Goal: Task Accomplishment & Management: Complete application form

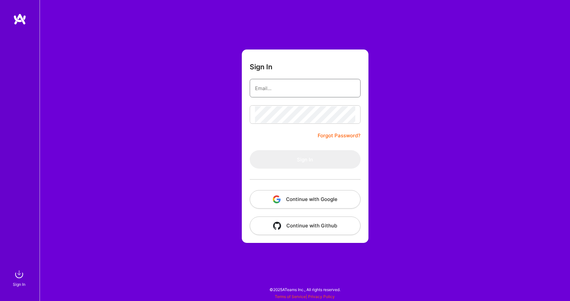
type input "[EMAIL_ADDRESS][DOMAIN_NAME]"
click at [305, 159] on button "Sign In" at bounding box center [305, 159] width 111 height 18
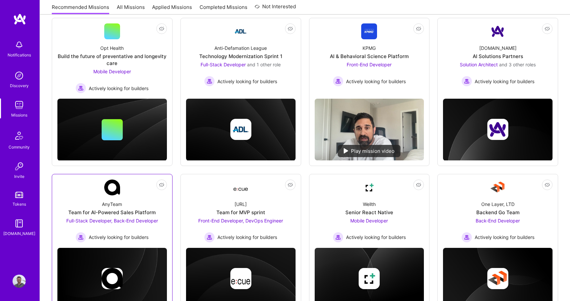
scroll to position [89, 0]
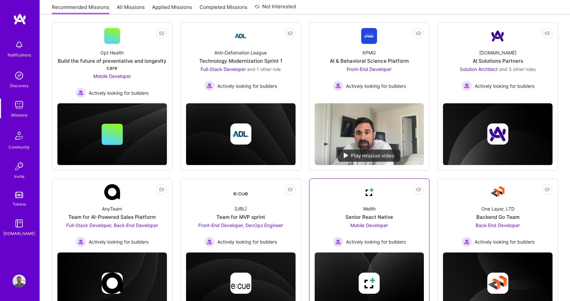
click at [351, 191] on link "Not Interested Wellth Senior React Native Mobile Developer Actively looking for…" at bounding box center [370, 215] width 110 height 63
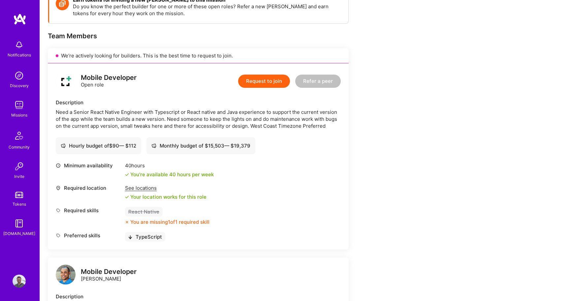
scroll to position [79, 0]
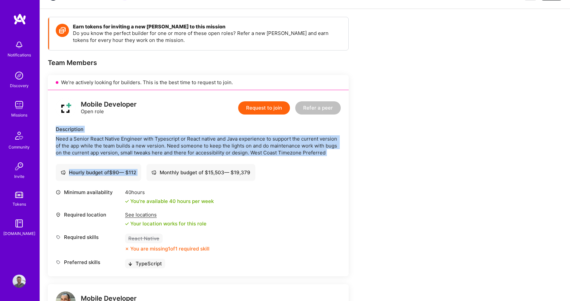
drag, startPoint x: 218, startPoint y: 161, endPoint x: 215, endPoint y: 121, distance: 40.0
click at [215, 121] on div "Mobile Developer Open role Request to join Refer a peer Description Need a Seni…" at bounding box center [198, 183] width 301 height 186
click at [235, 155] on div "Need a Senior React Native Engineer with Typescript or React native and Java ex…" at bounding box center [198, 145] width 285 height 21
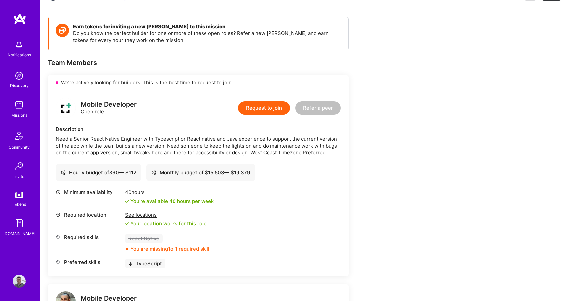
click at [253, 151] on div "Need a Senior React Native Engineer with Typescript or React native and Java ex…" at bounding box center [198, 145] width 285 height 21
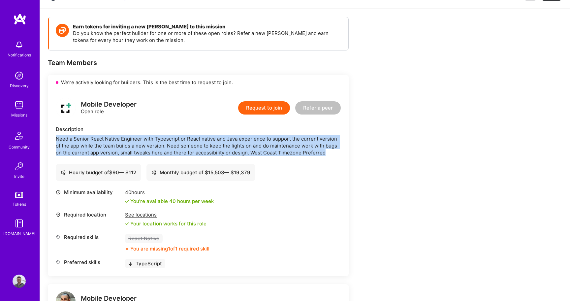
click at [249, 146] on div "Need a Senior React Native Engineer with Typescript or React native and Java ex…" at bounding box center [198, 145] width 285 height 21
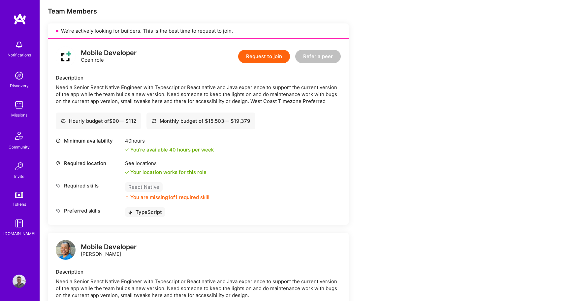
scroll to position [139, 0]
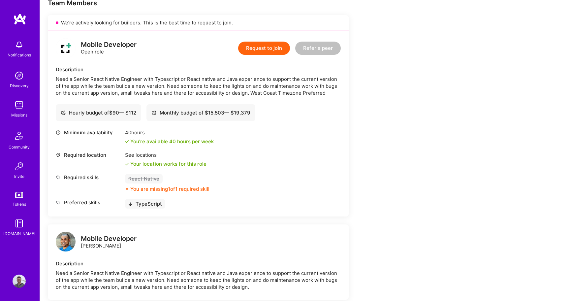
click at [18, 284] on img at bounding box center [19, 280] width 13 height 13
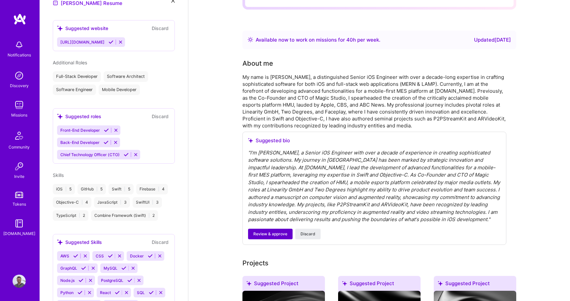
scroll to position [119, 0]
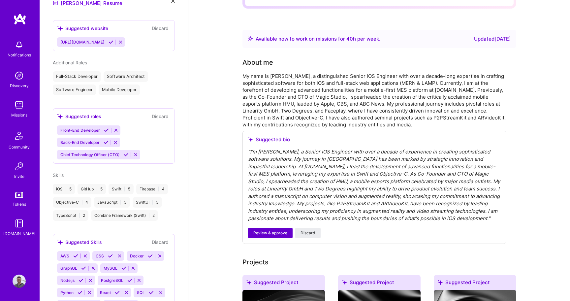
click at [281, 230] on span "Review & approve" at bounding box center [270, 233] width 34 height 6
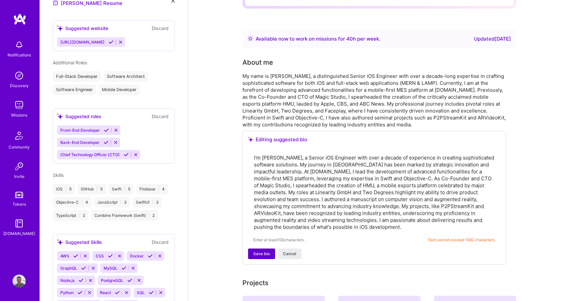
click at [269, 251] on span "Save bio" at bounding box center [261, 254] width 16 height 6
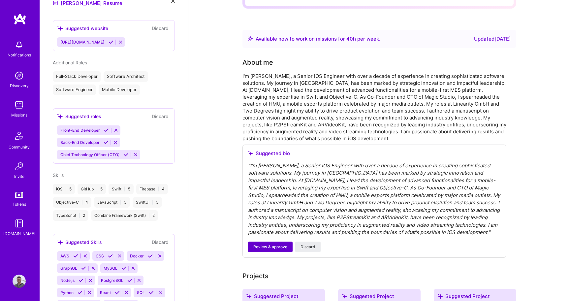
click at [270, 244] on span "Review & approve" at bounding box center [270, 247] width 34 height 6
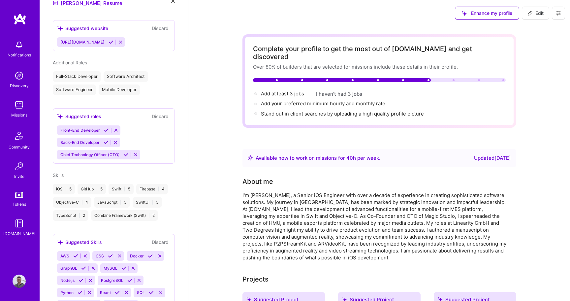
scroll to position [0, 0]
click at [69, 211] on div "TypeScript | 2" at bounding box center [71, 215] width 36 height 11
click at [83, 211] on div "TypeScript | 2" at bounding box center [71, 215] width 36 height 11
click at [70, 211] on div "TypeScript | 2" at bounding box center [71, 215] width 36 height 11
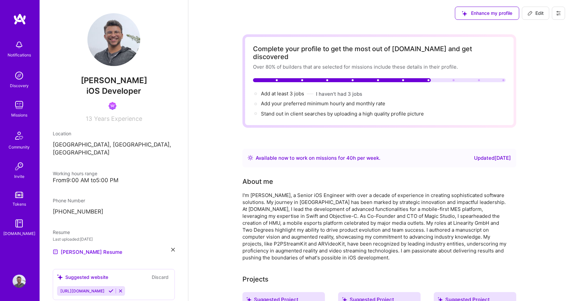
click at [531, 16] on button "Edit" at bounding box center [535, 13] width 27 height 13
select select "US"
select select "Right Now"
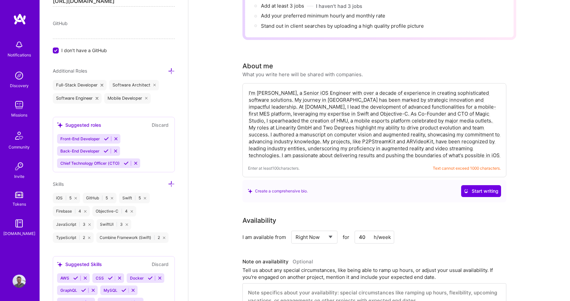
scroll to position [464, 0]
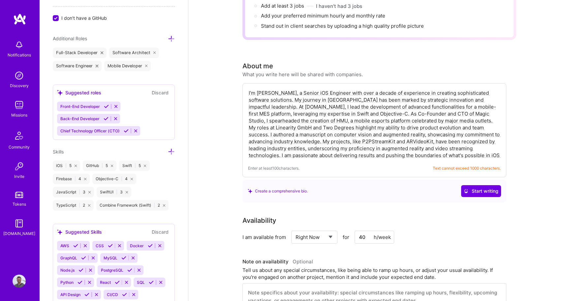
click at [94, 200] on div "TypeScript | 2" at bounding box center [73, 205] width 41 height 11
click at [90, 204] on icon at bounding box center [89, 205] width 2 height 2
click at [171, 150] on icon at bounding box center [171, 151] width 7 height 7
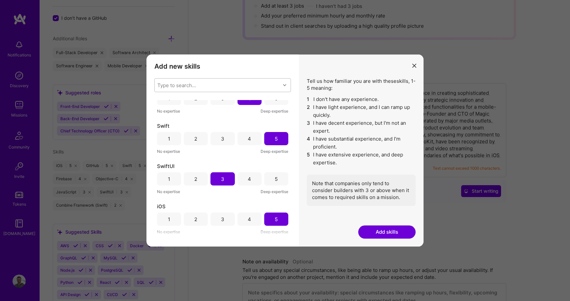
scroll to position [179, 0]
click at [205, 87] on div "Type to search..." at bounding box center [218, 85] width 126 height 13
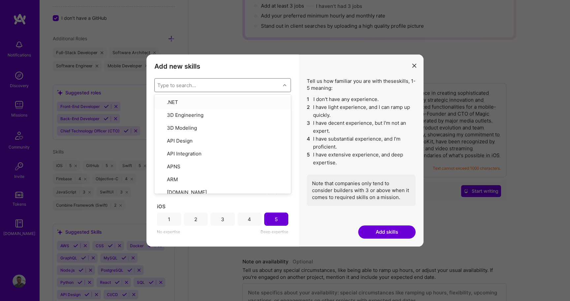
click at [219, 84] on div "Type to search..." at bounding box center [218, 85] width 126 height 13
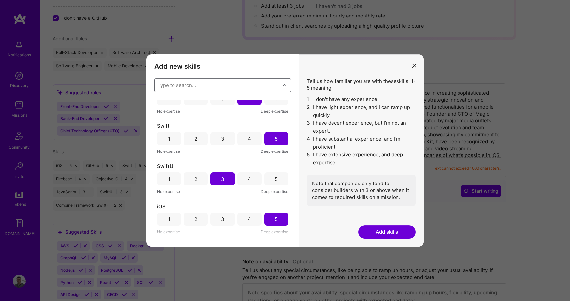
click at [219, 84] on div "Type to search..." at bounding box center [218, 85] width 126 height 13
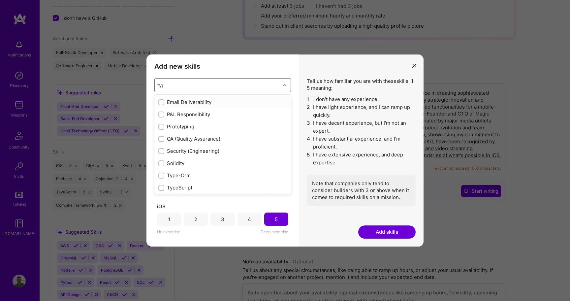
type input "type"
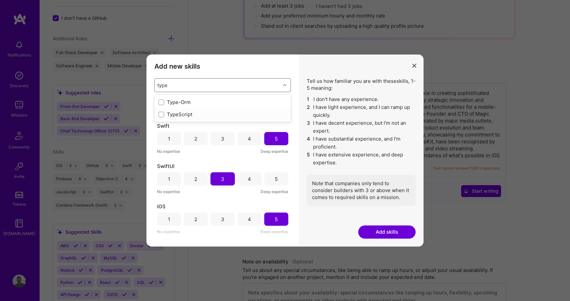
click at [187, 116] on div "TypeScript" at bounding box center [222, 114] width 129 height 7
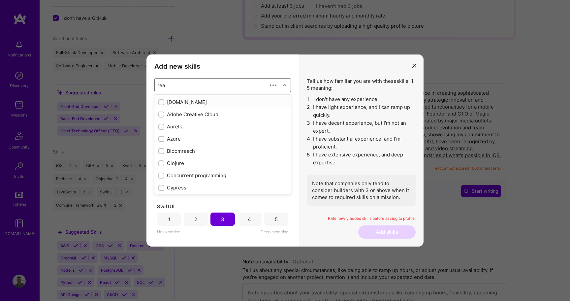
type input "reac"
click at [185, 148] on div "React Native" at bounding box center [222, 150] width 129 height 7
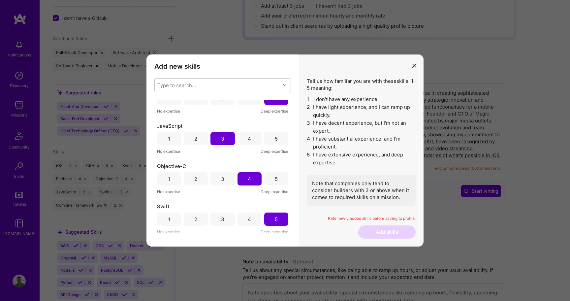
click at [243, 61] on div "Add new skills Tell us how familiar you are with given skills, using between 1 …" at bounding box center [222, 150] width 152 height 192
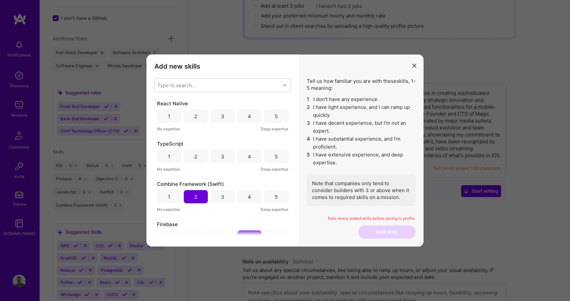
scroll to position [0, 0]
click at [232, 155] on div "3" at bounding box center [222, 156] width 24 height 13
click at [223, 111] on div "3" at bounding box center [222, 116] width 24 height 13
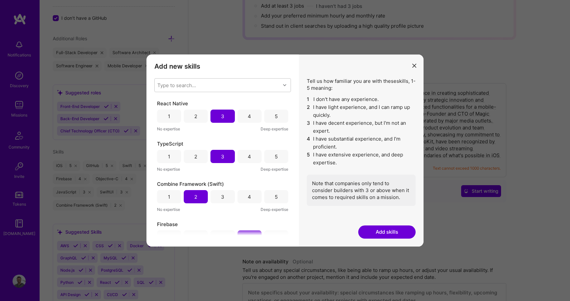
click at [404, 230] on button "Add skills" at bounding box center [386, 231] width 57 height 13
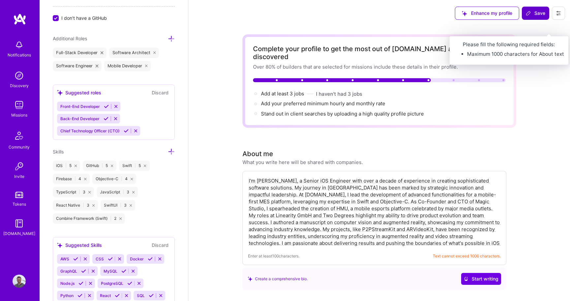
click at [531, 8] on button "Save" at bounding box center [535, 13] width 27 height 13
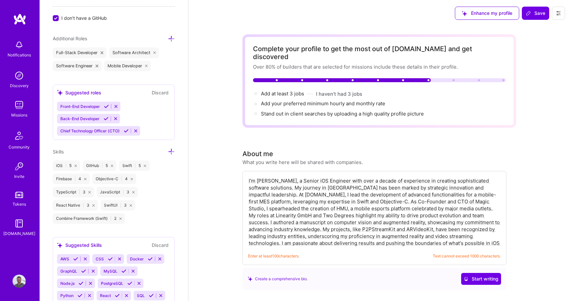
click at [418, 215] on textarea "I'm [PERSON_NAME], a Senior iOS Engineer with over a decade of experience in cr…" at bounding box center [374, 211] width 253 height 71
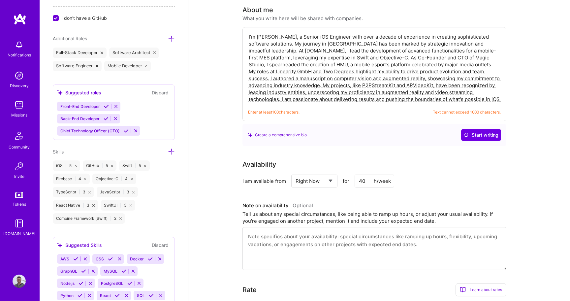
scroll to position [144, 0]
click at [415, 66] on textarea "I'm [PERSON_NAME], a Senior iOS Engineer with over a decade of experience in cr…" at bounding box center [374, 67] width 253 height 71
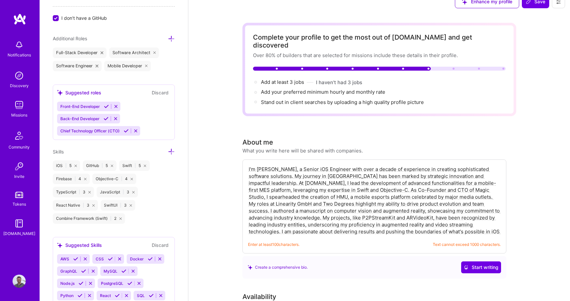
scroll to position [16, 0]
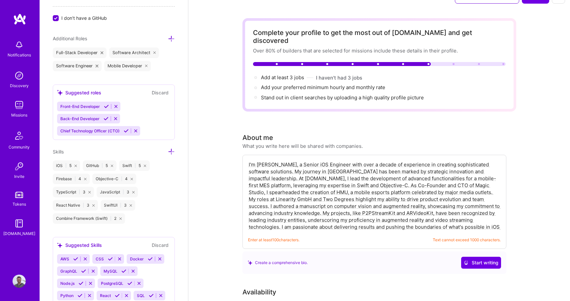
drag, startPoint x: 469, startPoint y: 218, endPoint x: 503, endPoint y: 258, distance: 52.4
click at [503, 258] on div "I'm [PERSON_NAME], a Senior iOS Engineer with over a decade of experience in cr…" at bounding box center [374, 214] width 264 height 119
click at [465, 201] on textarea "I'm [PERSON_NAME], a Senior iOS Engineer with over a decade of experience in cr…" at bounding box center [374, 195] width 253 height 71
click at [427, 211] on textarea "I'm [PERSON_NAME], a Senior iOS Engineer with over a decade of experience in cr…" at bounding box center [374, 195] width 253 height 71
click at [487, 216] on textarea "I'm [PERSON_NAME], a Senior iOS Engineer with over a decade of experience in cr…" at bounding box center [374, 195] width 253 height 71
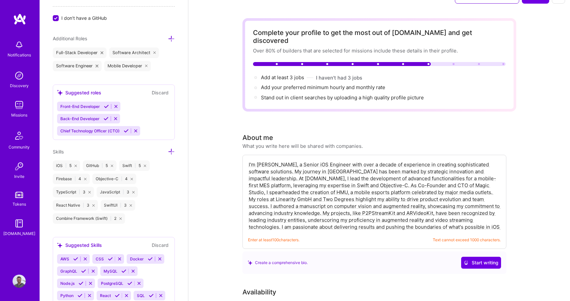
scroll to position [32, 0]
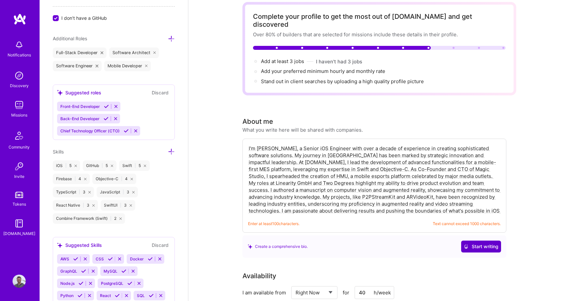
click at [484, 243] on span "Start writing" at bounding box center [481, 246] width 35 height 7
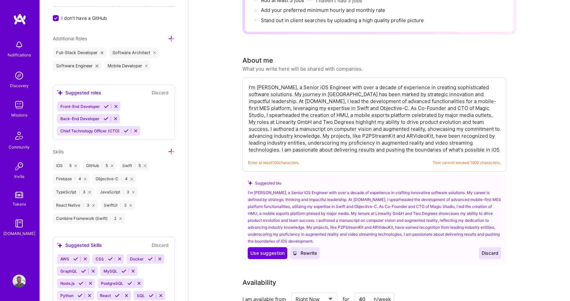
scroll to position [98, 0]
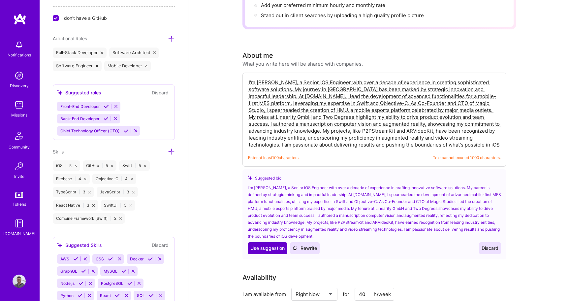
click at [265, 244] on button "Use Use suggestion" at bounding box center [268, 248] width 40 height 12
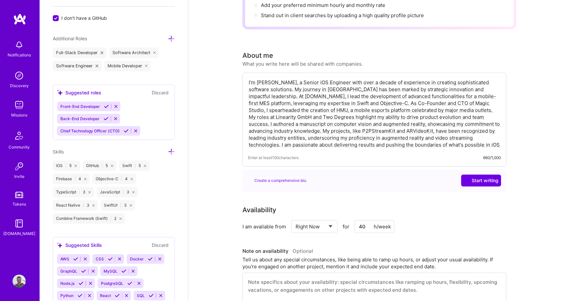
type textarea "I'm [PERSON_NAME], a Senior iOS Engineer with over a decade of experience in cr…"
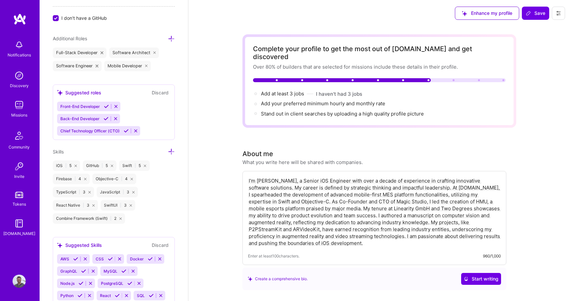
scroll to position [0, 0]
click at [544, 13] on span "Save" at bounding box center [535, 13] width 19 height 7
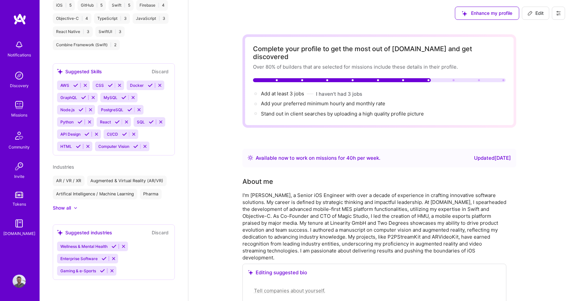
scroll to position [428, 0]
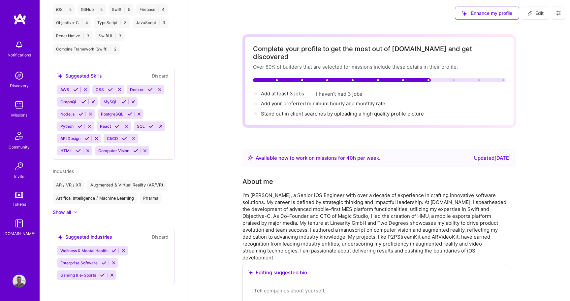
click at [22, 114] on div "Missions" at bounding box center [19, 114] width 16 height 7
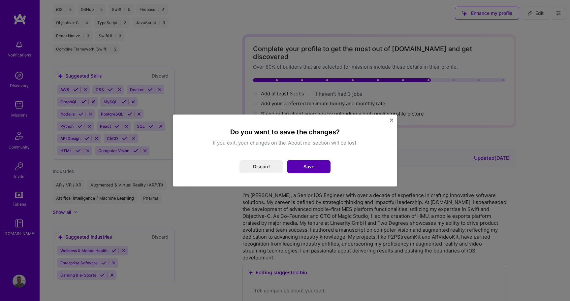
click at [320, 163] on button "Save" at bounding box center [309, 166] width 44 height 13
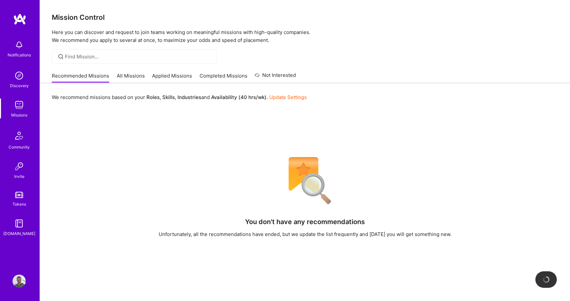
click at [121, 79] on link "All Missions" at bounding box center [131, 77] width 28 height 11
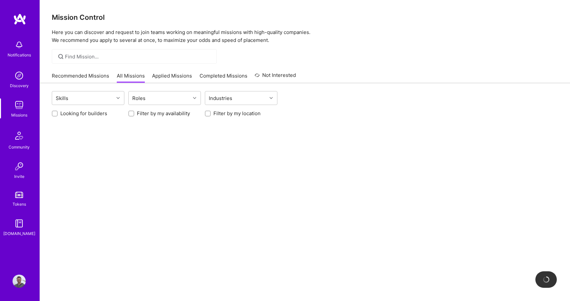
click at [74, 74] on link "Recommended Missions" at bounding box center [80, 77] width 57 height 11
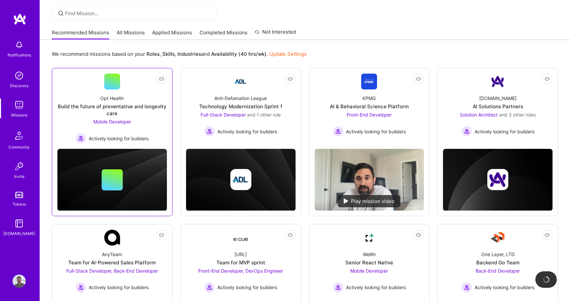
scroll to position [49, 0]
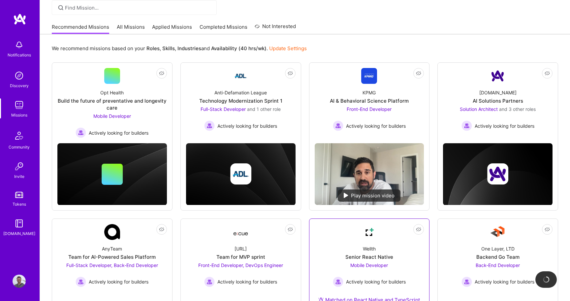
click at [359, 253] on div "Senior React Native" at bounding box center [369, 256] width 48 height 7
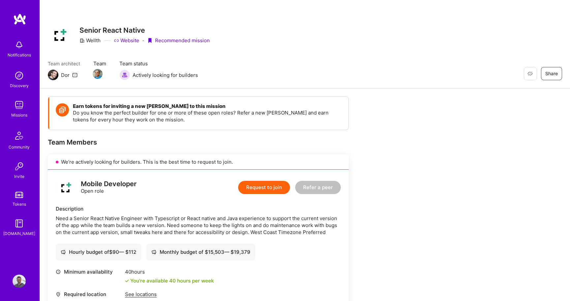
click at [256, 186] on button "Request to join" at bounding box center [264, 187] width 52 height 13
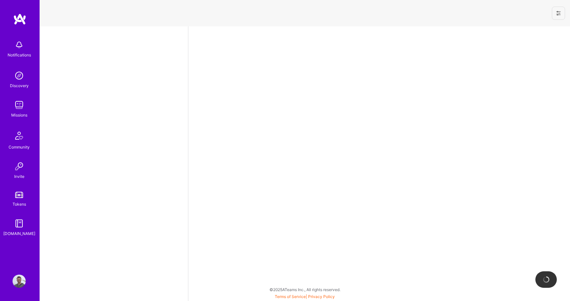
select select "US"
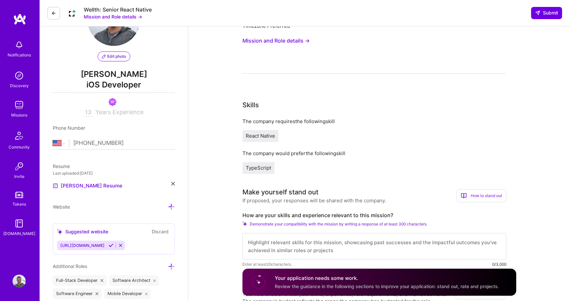
scroll to position [49, 0]
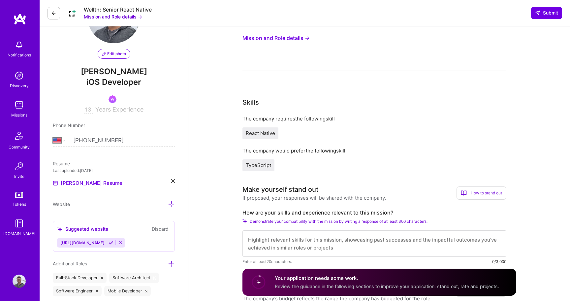
click at [277, 241] on textarea at bounding box center [374, 243] width 264 height 26
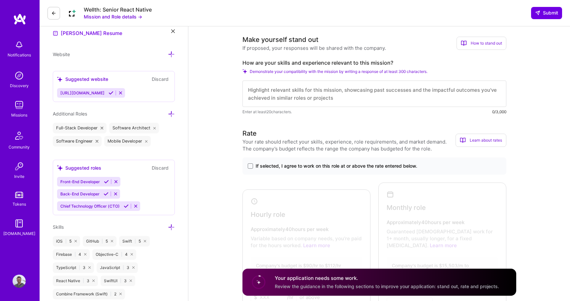
scroll to position [202, 0]
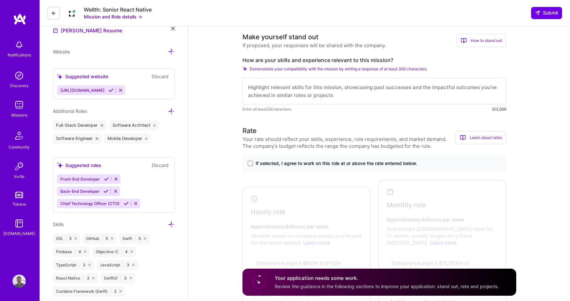
click at [292, 167] on div "If selected, I agree to work on this role at or above the rate entered below." at bounding box center [374, 163] width 264 height 17
click at [290, 163] on span "If selected, I agree to work on this role at or above the rate entered below." at bounding box center [337, 163] width 162 height 7
click at [0, 0] on input "If selected, I agree to work on this role at or above the rate entered below." at bounding box center [0, 0] width 0 height 0
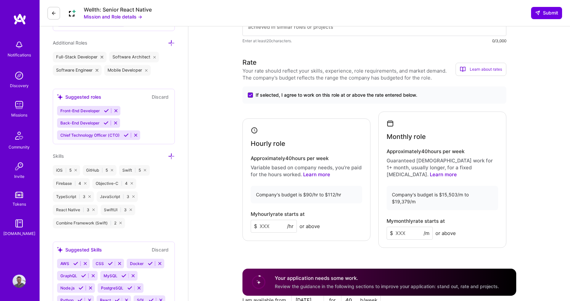
scroll to position [270, 0]
click at [272, 219] on input at bounding box center [274, 225] width 46 height 13
click at [271, 219] on input "95" at bounding box center [274, 225] width 46 height 13
type input "95"
click at [399, 226] on input at bounding box center [410, 232] width 46 height 13
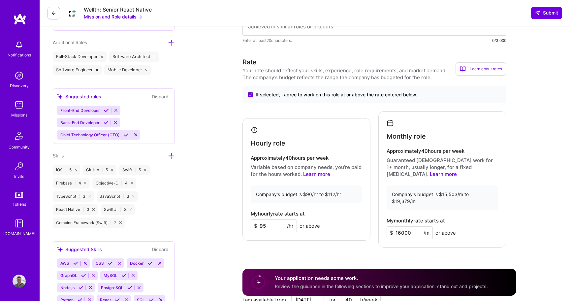
type input "16000"
click at [400, 228] on div "Monthly role Approximately 40 hours per week Guaranteed [DEMOGRAPHIC_DATA] work…" at bounding box center [442, 179] width 128 height 136
click at [400, 241] on div "Rate Your rate should reflect your skills, experience, role requirements, and m…" at bounding box center [379, 209] width 274 height 305
click at [401, 226] on input "16000" at bounding box center [410, 232] width 46 height 13
click at [264, 220] on input "95" at bounding box center [274, 225] width 46 height 13
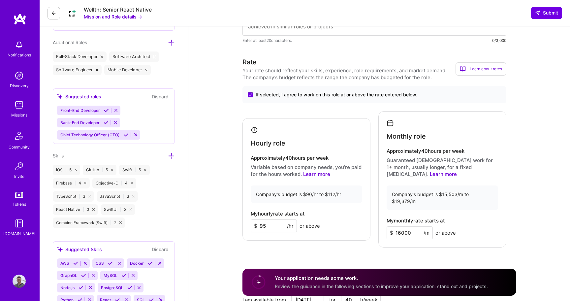
type input "9"
type input "100"
click at [338, 252] on div "Rate Your rate should reflect your skills, experience, role requirements, and m…" at bounding box center [379, 209] width 274 height 305
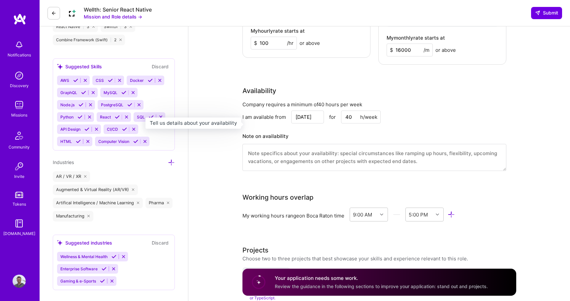
scroll to position [455, 0]
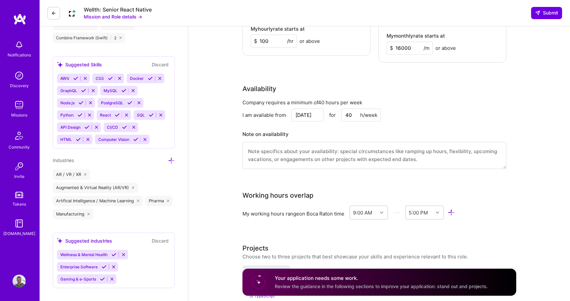
click at [338, 142] on textarea at bounding box center [374, 155] width 264 height 27
click at [306, 99] on div "Company requires a minimum of 40 hours per week I am available from [DATE] for …" at bounding box center [374, 138] width 264 height 78
click at [309, 109] on input "[DATE]" at bounding box center [307, 115] width 33 height 13
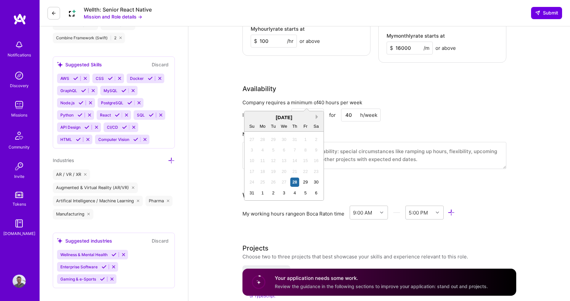
click at [317, 115] on button "Next Month" at bounding box center [318, 116] width 5 height 5
click at [265, 149] on div "8" at bounding box center [262, 149] width 9 height 9
type input "[DATE]"
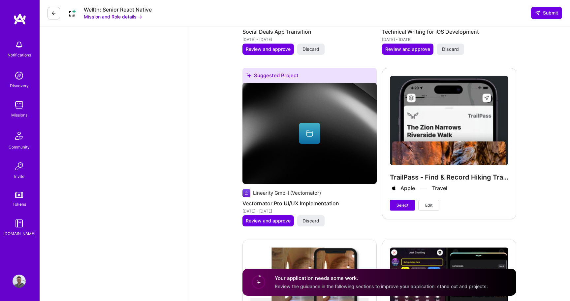
scroll to position [1268, 0]
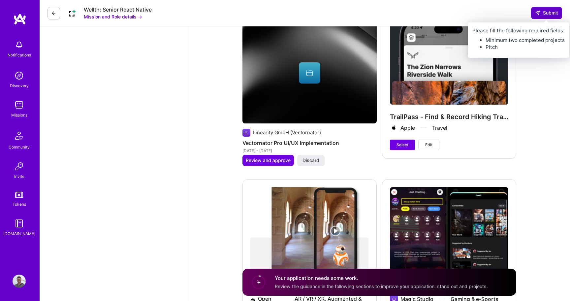
click at [552, 11] on span "Submit" at bounding box center [546, 13] width 23 height 7
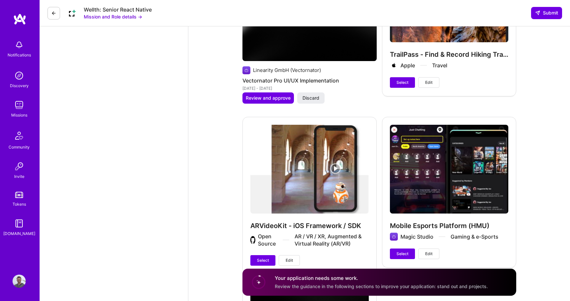
scroll to position [1388, 0]
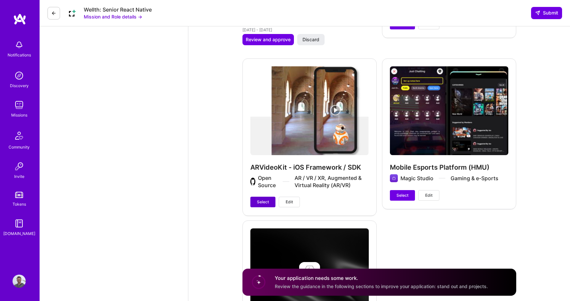
click at [261, 199] on span "Select" at bounding box center [263, 202] width 12 height 6
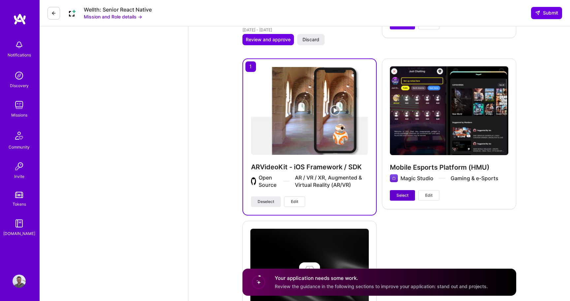
click at [403, 192] on span "Select" at bounding box center [402, 195] width 12 height 6
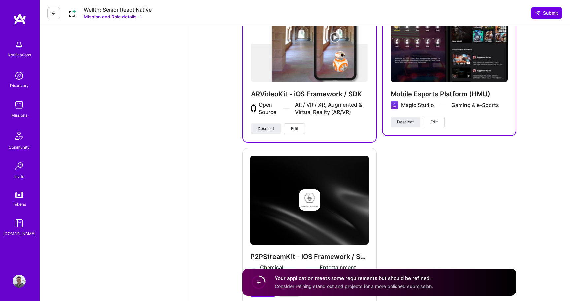
scroll to position [1469, 0]
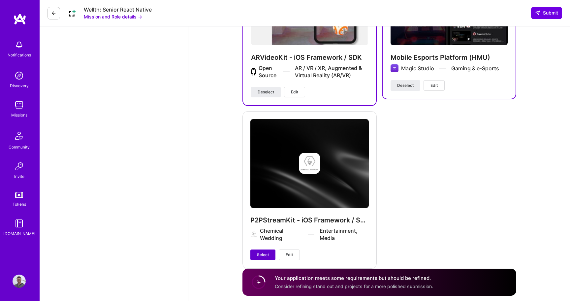
click at [266, 252] on span "Select" at bounding box center [263, 255] width 12 height 6
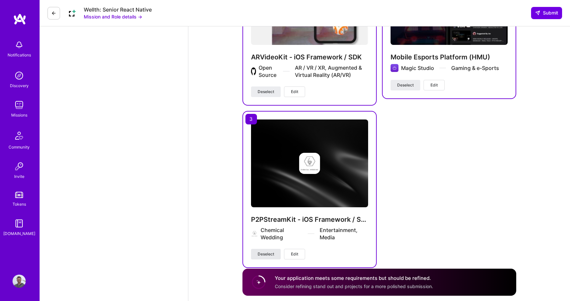
click at [270, 251] on span "Deselect" at bounding box center [266, 254] width 16 height 6
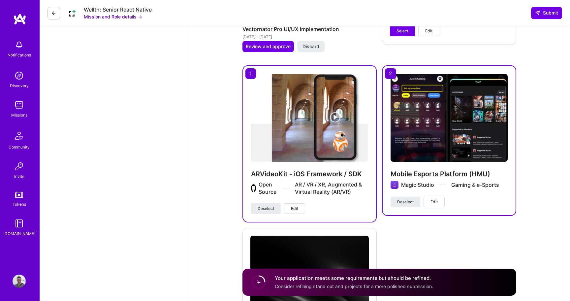
scroll to position [1347, 0]
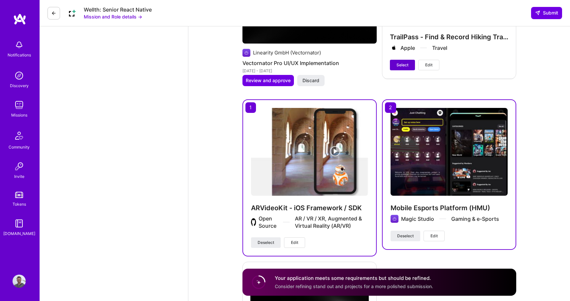
click at [407, 60] on button "Select" at bounding box center [402, 65] width 25 height 11
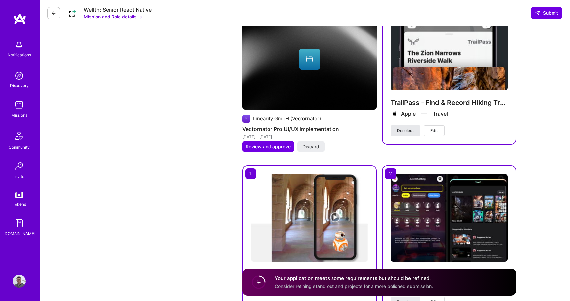
scroll to position [1252, 0]
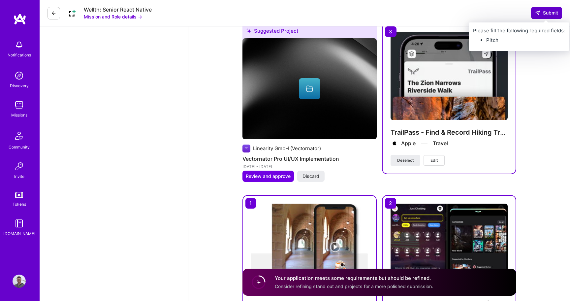
click at [553, 13] on span "Submit" at bounding box center [546, 13] width 23 height 7
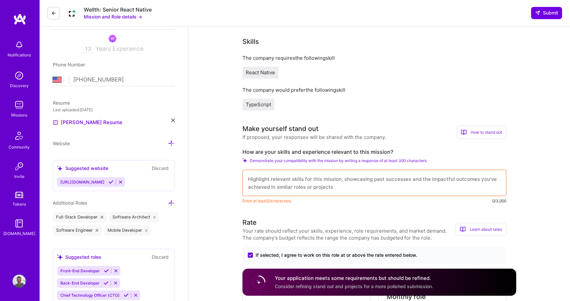
scroll to position [117, 0]
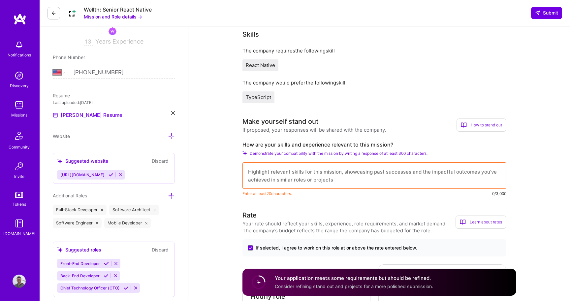
click at [473, 173] on textarea at bounding box center [374, 175] width 264 height 26
paste textarea "L ip Dolor Sitame, c adipiscingeli Seddoe tEM Incididu utla etdo m aliqua-enim …"
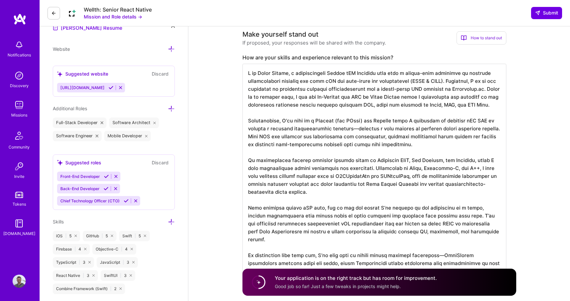
scroll to position [199, 0]
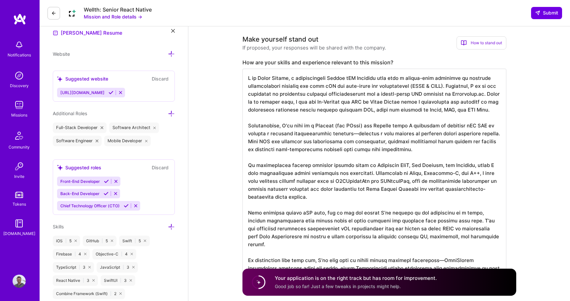
click at [423, 137] on textarea at bounding box center [374, 177] width 264 height 216
click at [429, 156] on textarea at bounding box center [374, 177] width 264 height 216
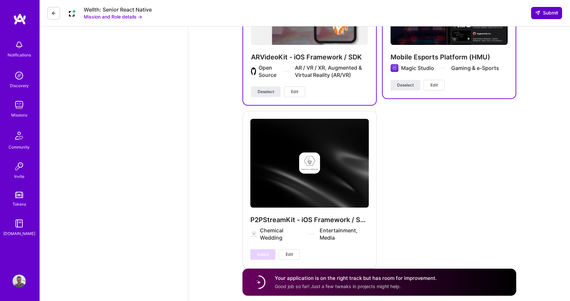
scroll to position [1676, 0]
type textarea "L ip Dolor Sitame, c adipiscingeli Seddoe tEM Incididu utla etdo m aliqua-enim …"
click at [555, 13] on span "Submit" at bounding box center [546, 13] width 23 height 7
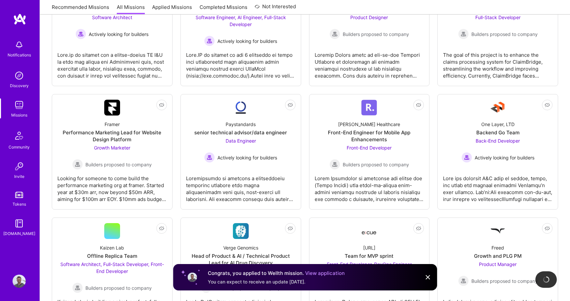
scroll to position [559, 0]
